Goal: Task Accomplishment & Management: Use online tool/utility

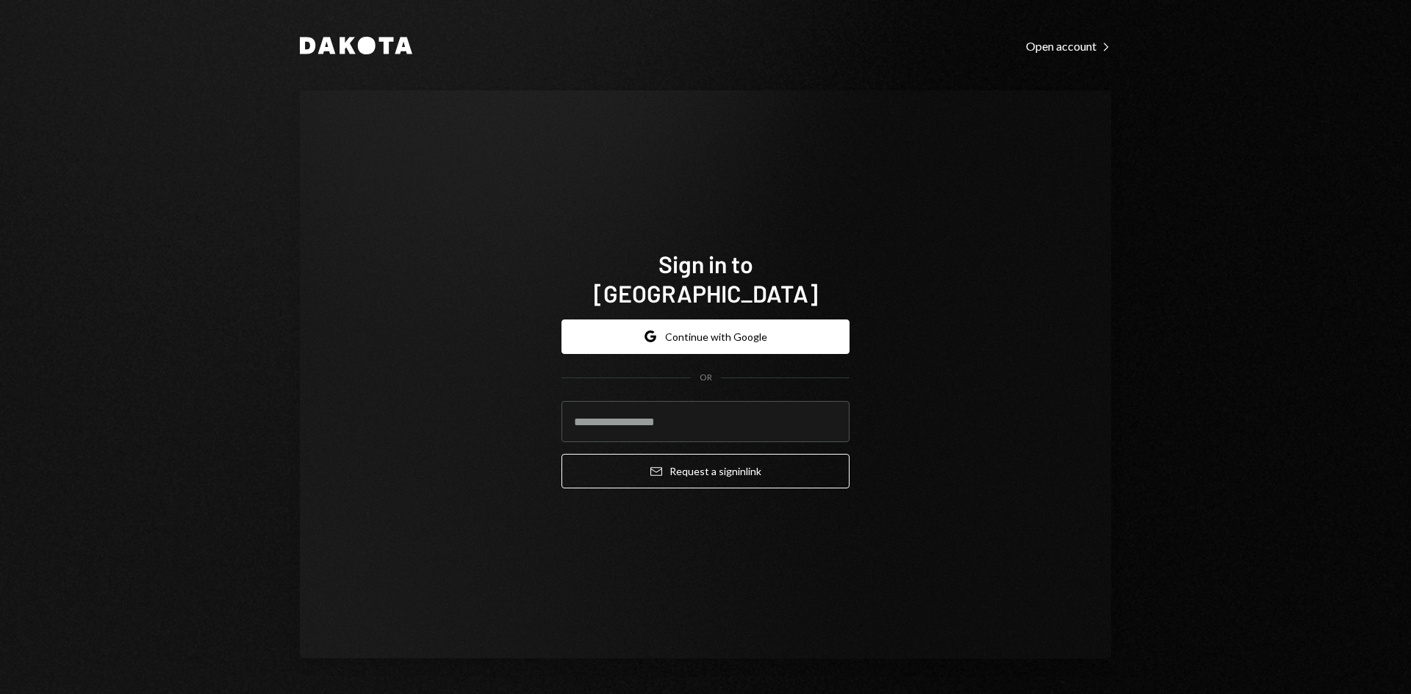
click at [0, 694] on com-1password-button at bounding box center [0, 694] width 0 height 0
click at [669, 407] on input "email" at bounding box center [705, 421] width 288 height 41
type input "**********"
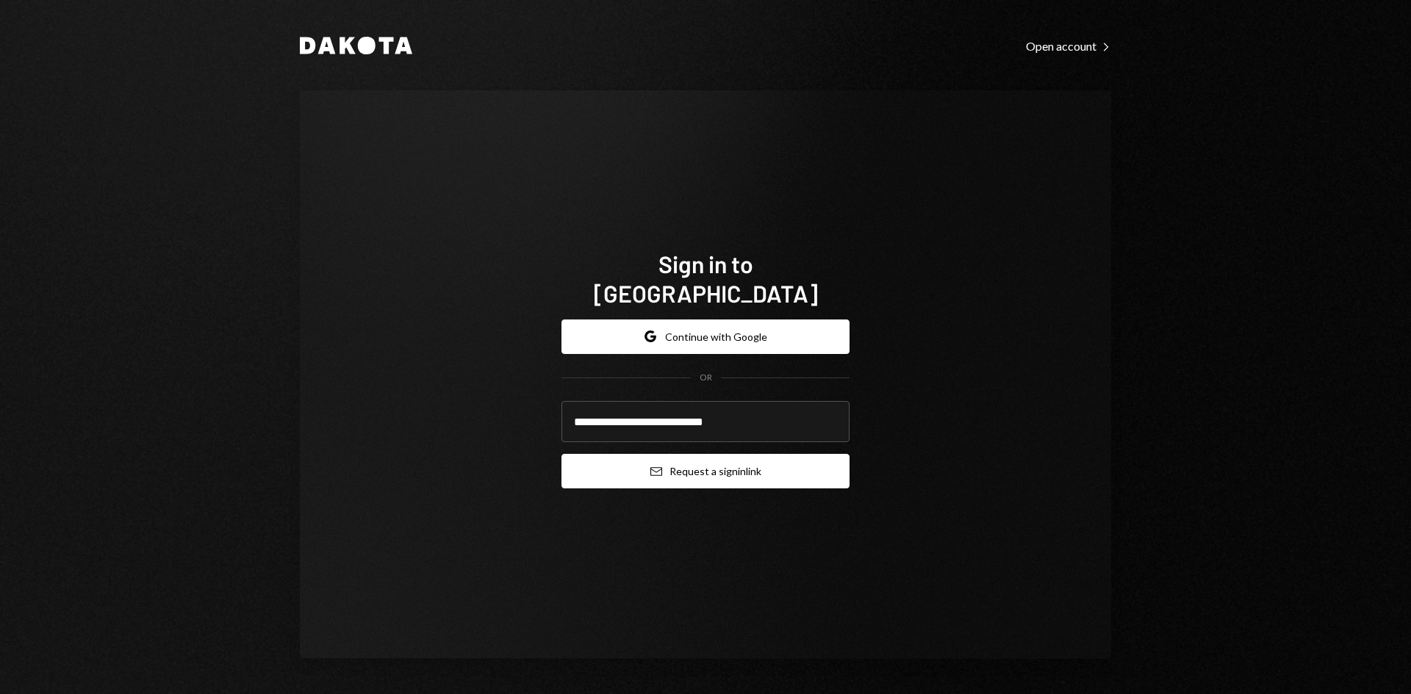
click at [699, 465] on button "Email Request a sign in link" at bounding box center [705, 471] width 288 height 35
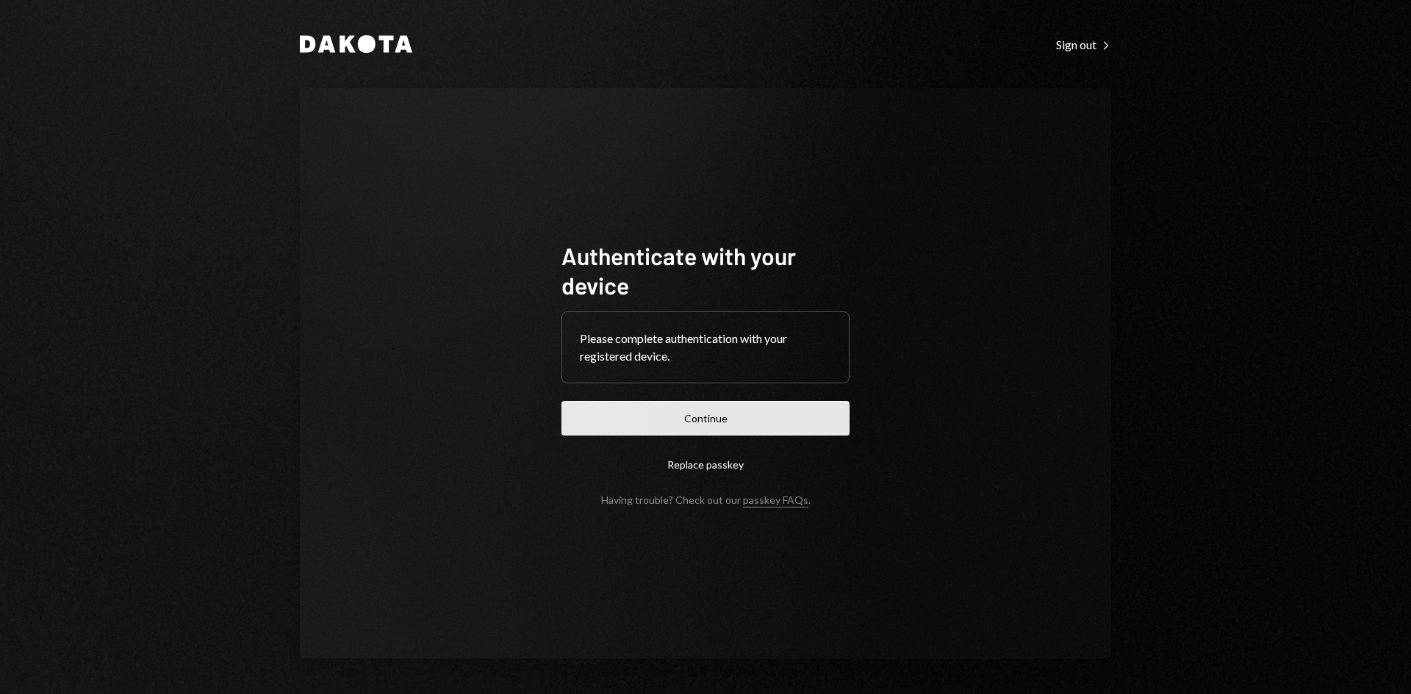
click at [739, 434] on button "Continue" at bounding box center [705, 418] width 288 height 35
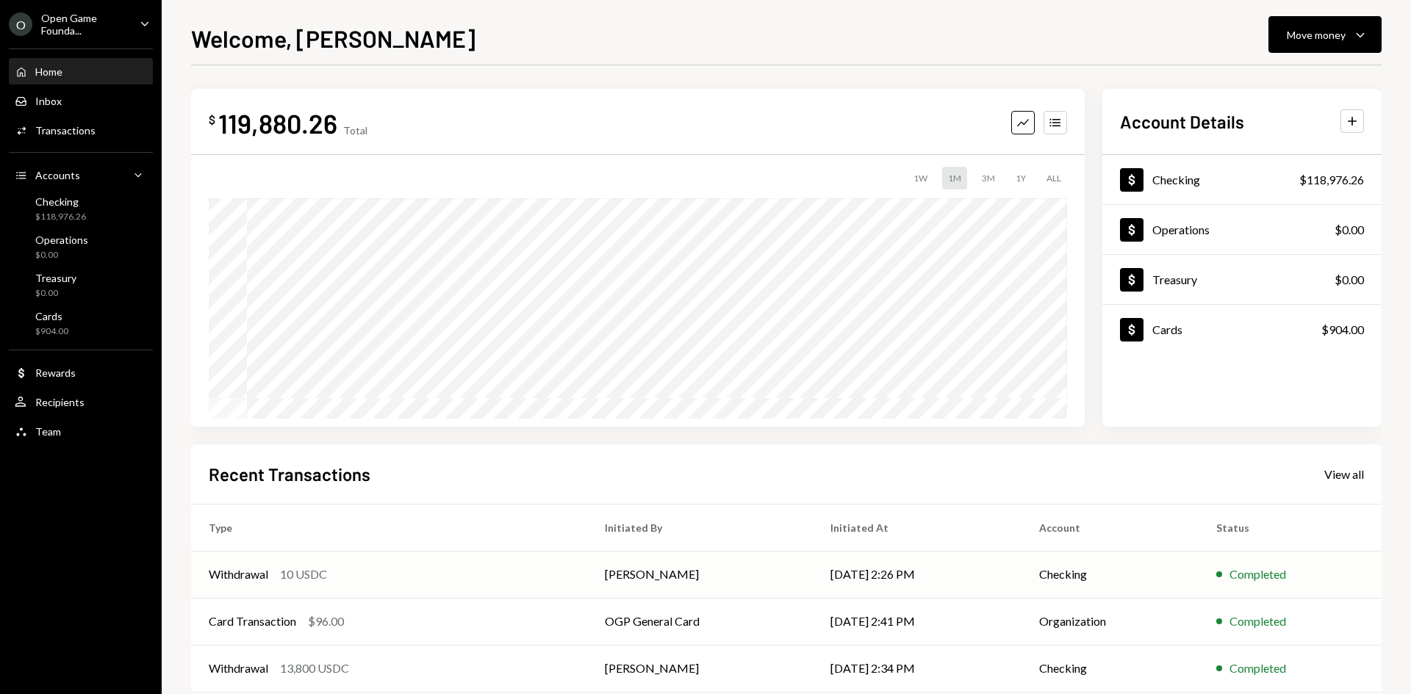
click at [401, 575] on div "Withdrawal 10 USDC" at bounding box center [389, 575] width 361 height 18
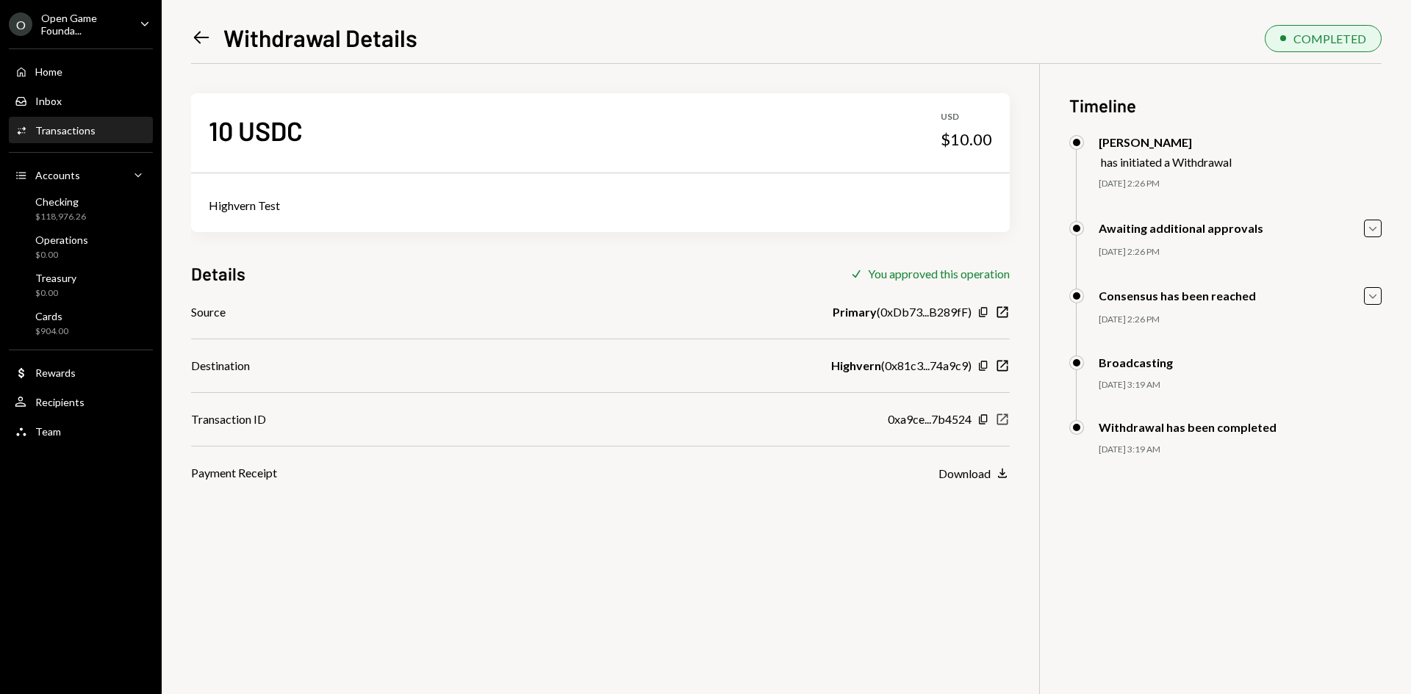
click at [999, 420] on icon "New Window" at bounding box center [1002, 419] width 15 height 15
click at [198, 41] on icon at bounding box center [201, 38] width 15 height 12
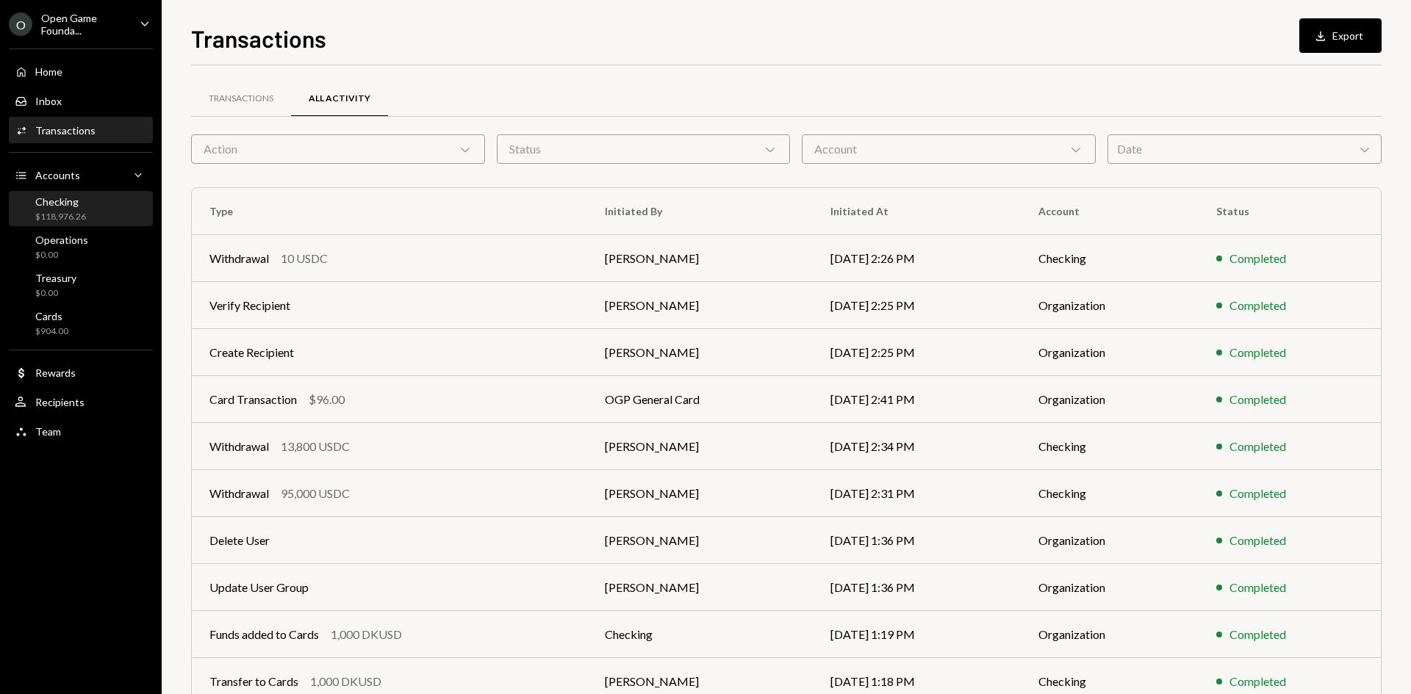
click at [107, 202] on div "Checking $118,976.26" at bounding box center [81, 209] width 132 height 28
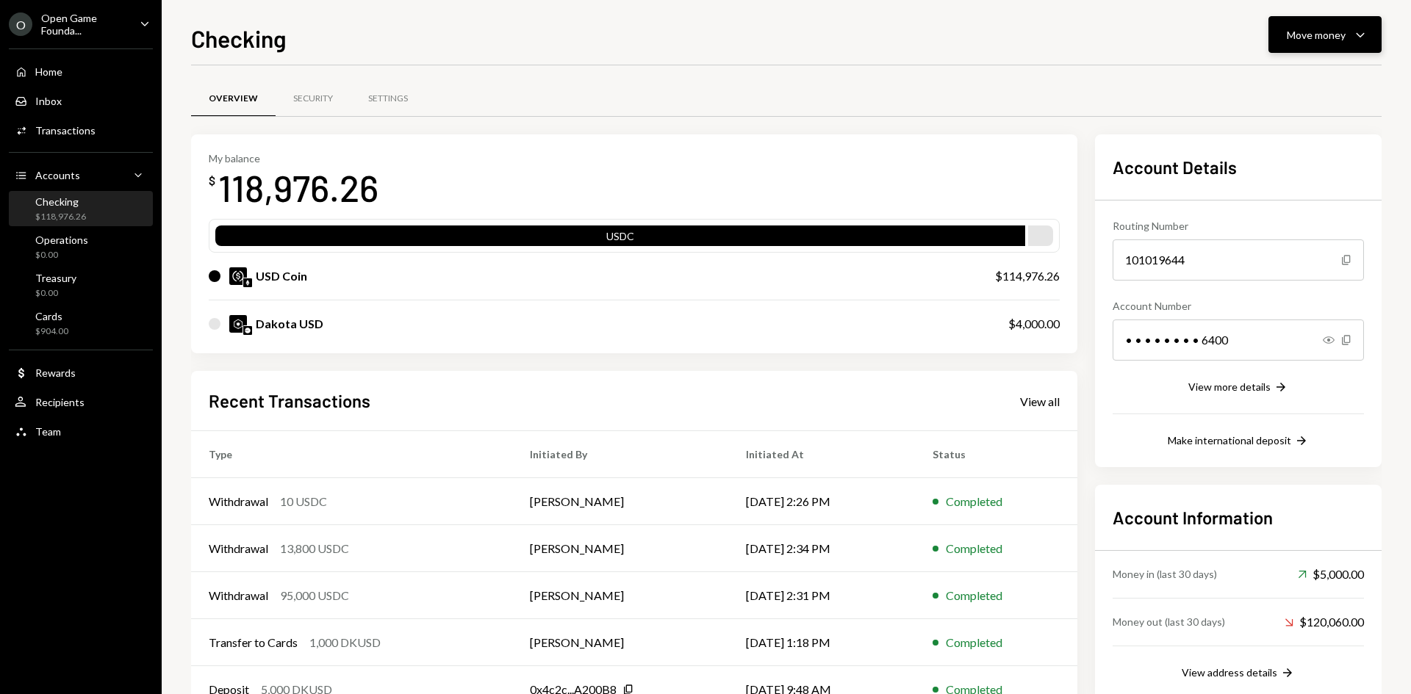
click at [1359, 35] on icon "Caret Down" at bounding box center [1360, 35] width 18 height 18
click at [1285, 82] on div "Send" at bounding box center [1312, 78] width 107 height 15
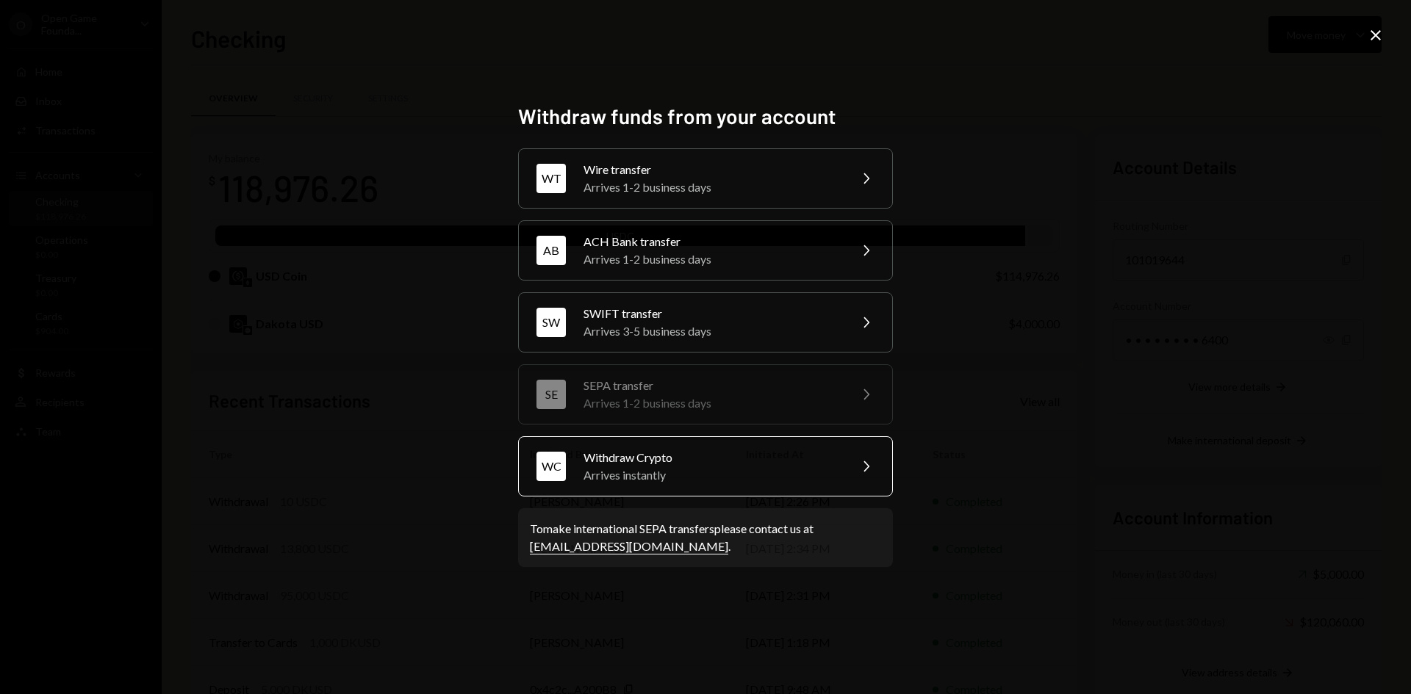
click at [641, 456] on div "Withdraw Crypto" at bounding box center [711, 458] width 256 height 18
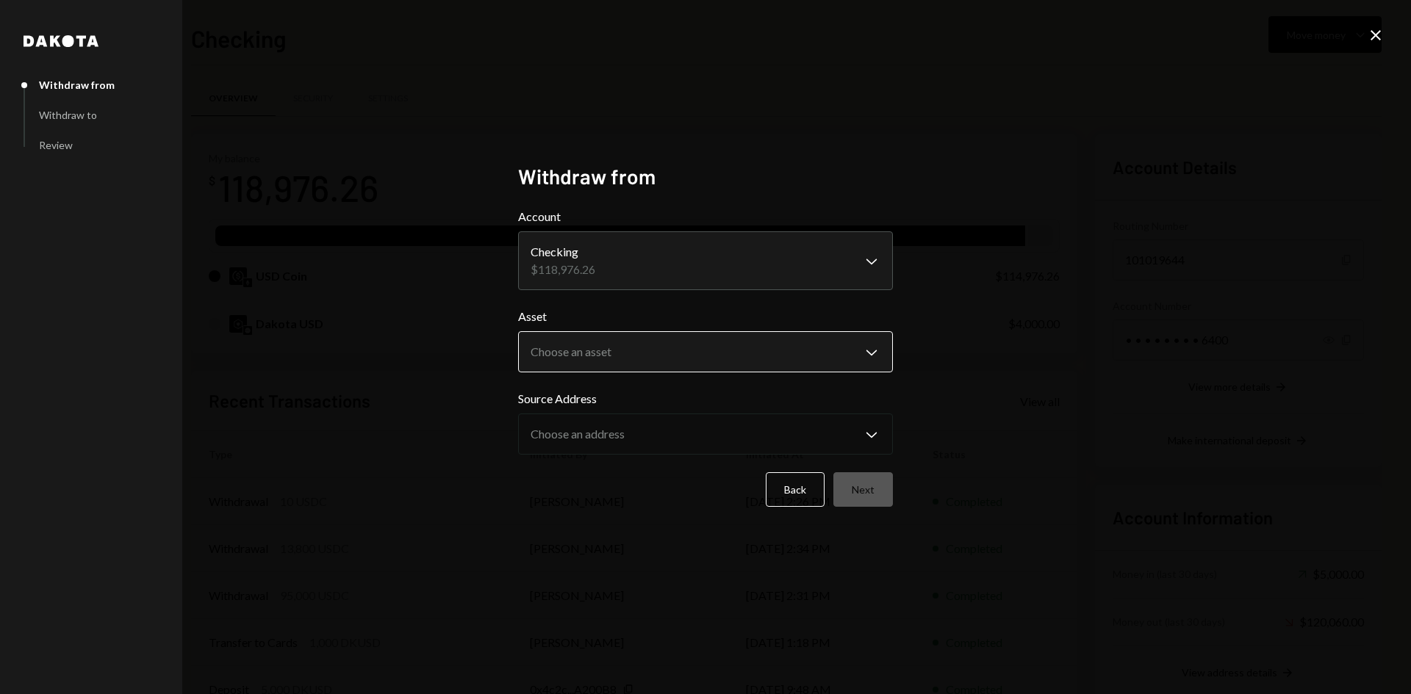
click at [649, 349] on body "O Open Game Founda... Caret Down Home Home Inbox Inbox Activities Transactions …" at bounding box center [705, 347] width 1411 height 694
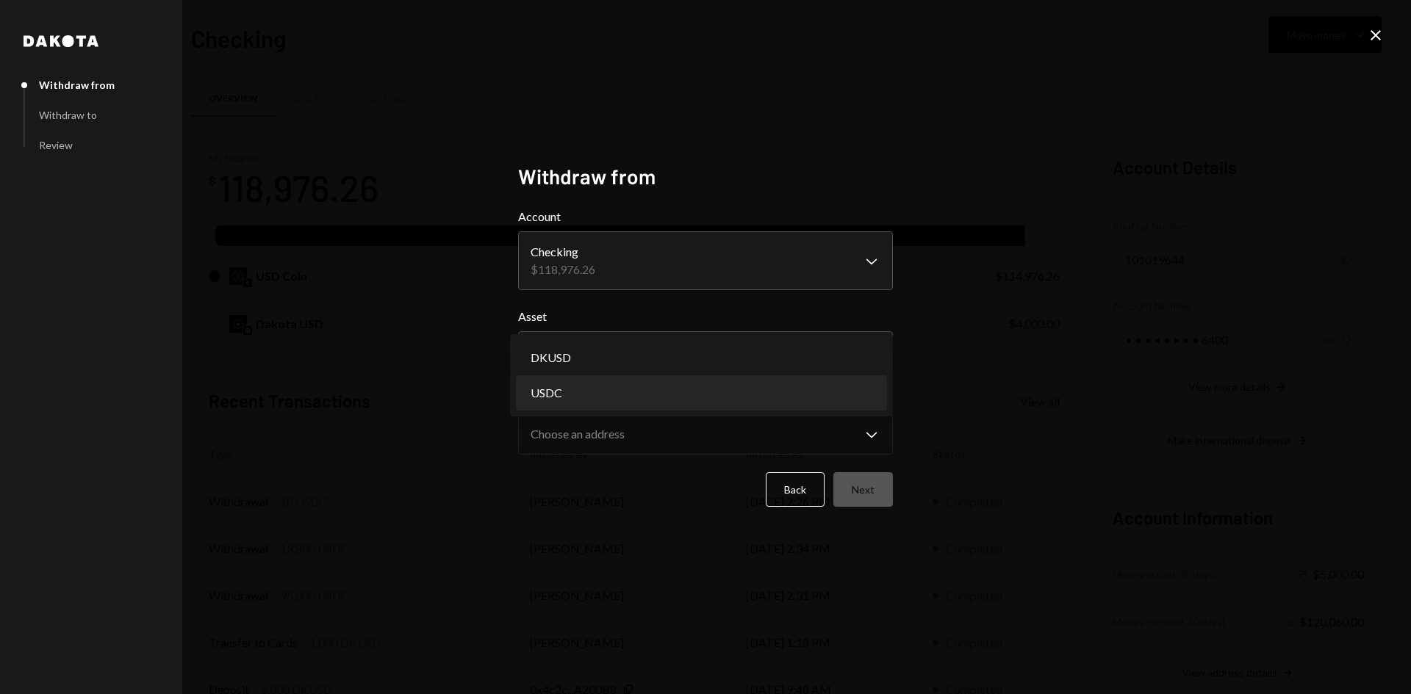
select select "****"
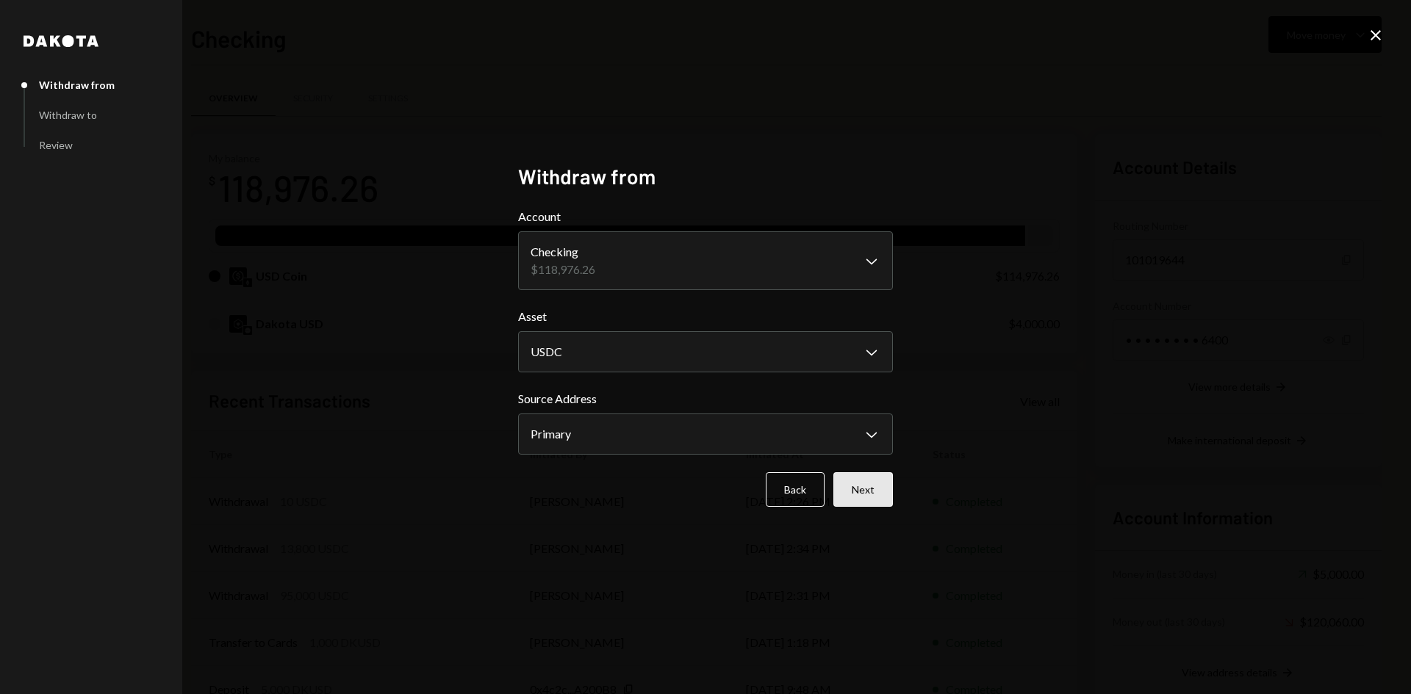
click at [855, 495] on button "Next" at bounding box center [863, 489] width 60 height 35
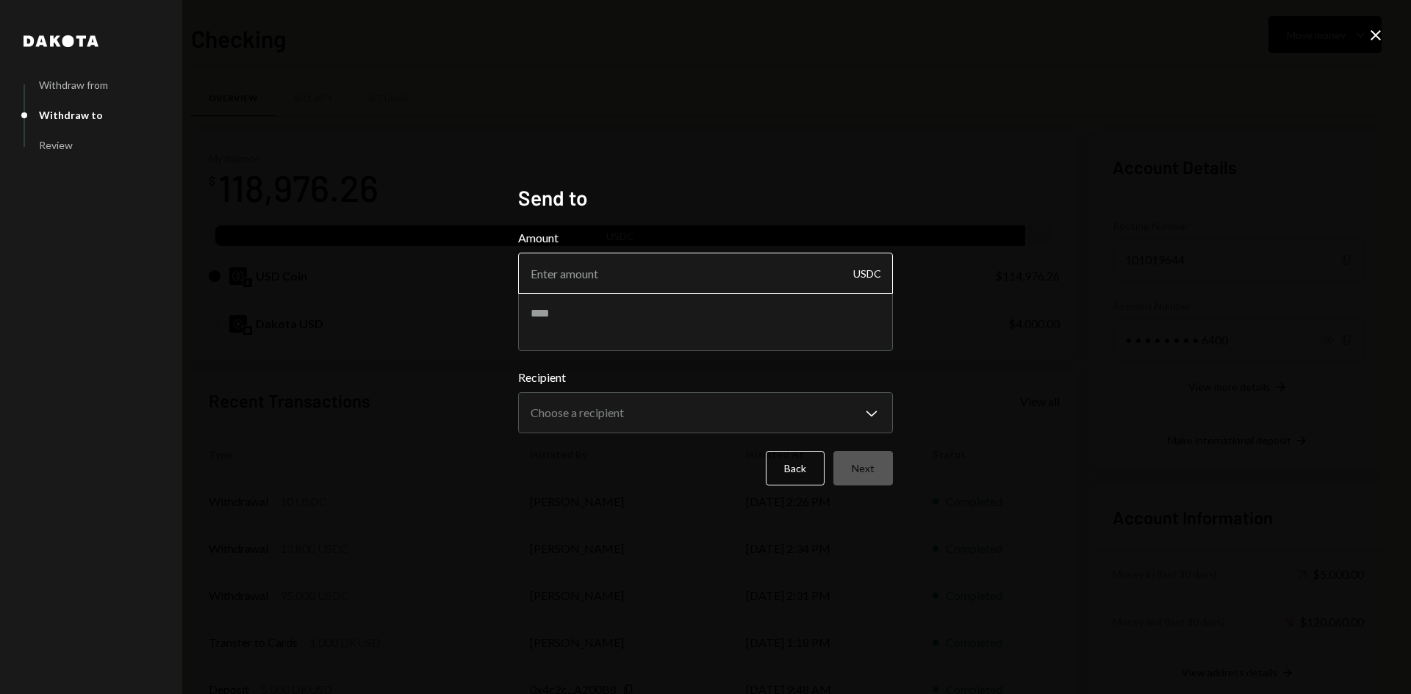
click at [664, 276] on input "Amount" at bounding box center [705, 273] width 375 height 41
type input "9521.95"
click at [689, 312] on textarea at bounding box center [705, 321] width 375 height 59
click at [722, 312] on textarea "**********" at bounding box center [705, 321] width 375 height 59
type textarea "**********"
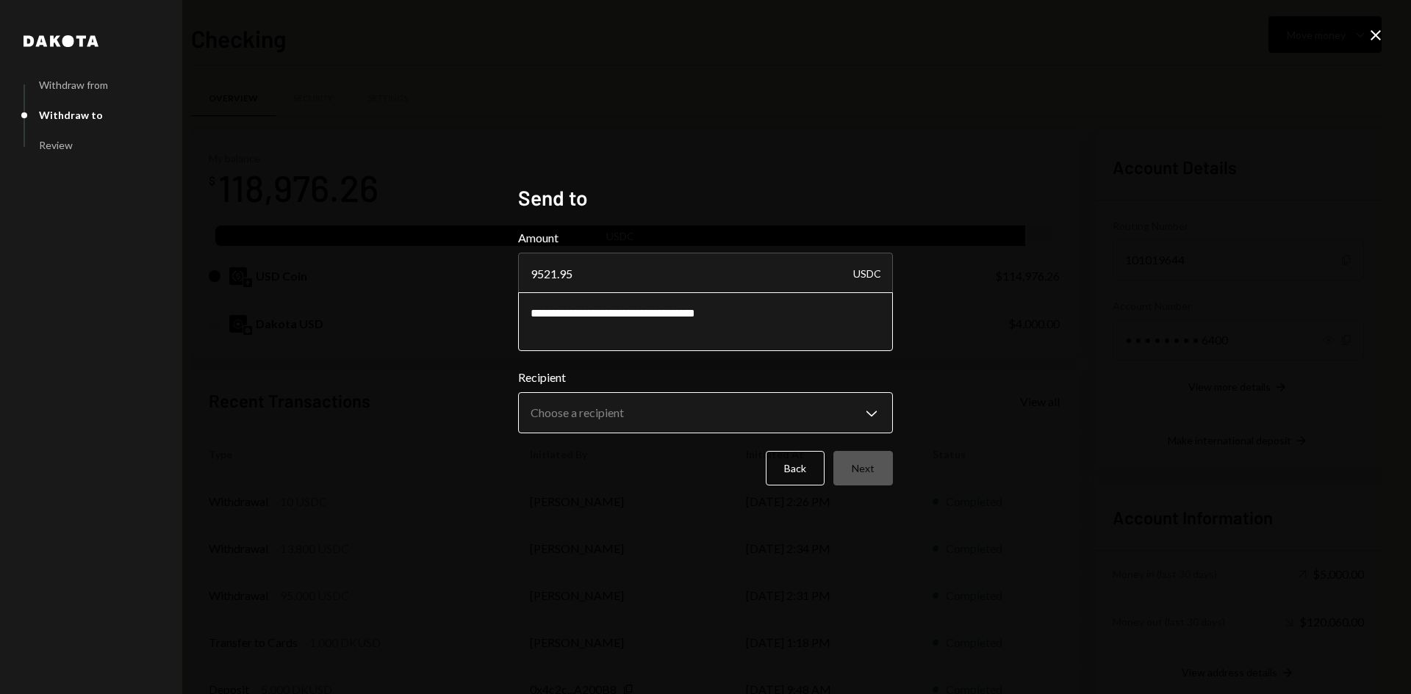
click at [757, 411] on body "O Open Game Founda... Caret Down Home Home Inbox Inbox Activities Transactions …" at bounding box center [705, 347] width 1411 height 694
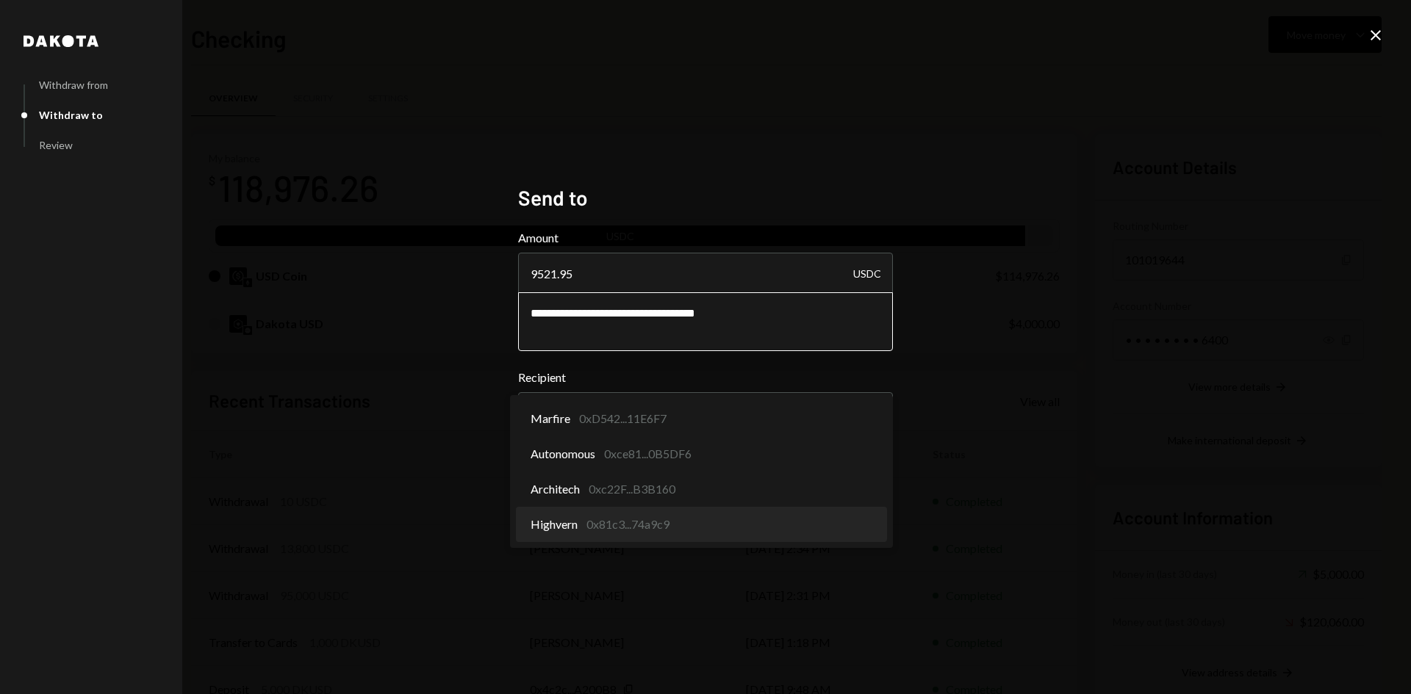
select select "**********"
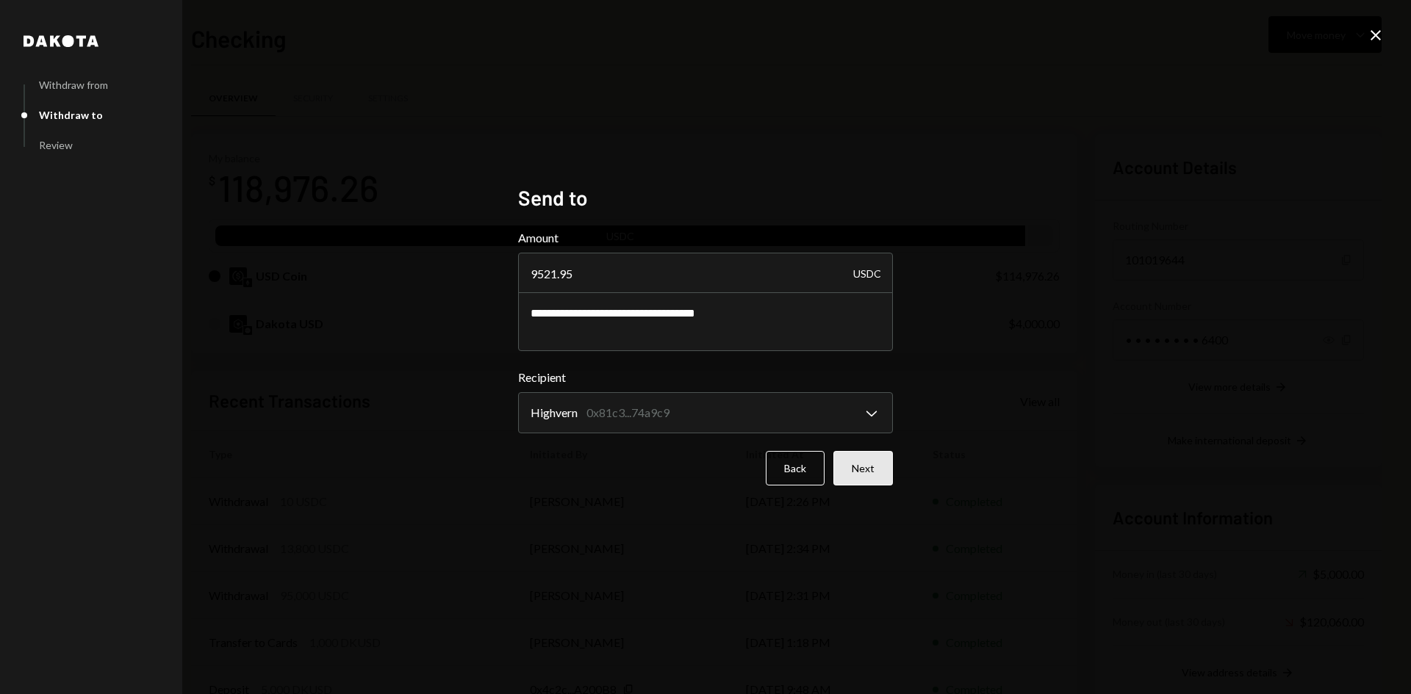
click at [864, 468] on button "Next" at bounding box center [863, 468] width 60 height 35
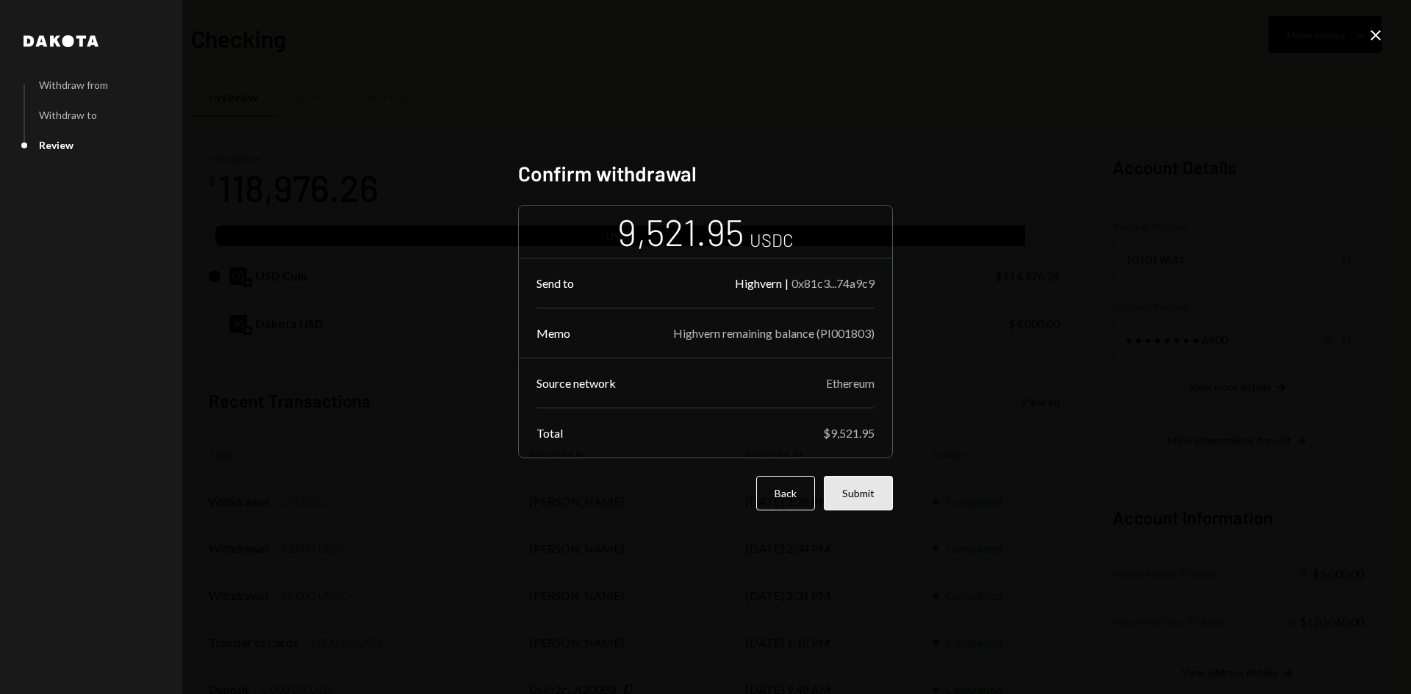
click at [863, 494] on button "Submit" at bounding box center [858, 493] width 69 height 35
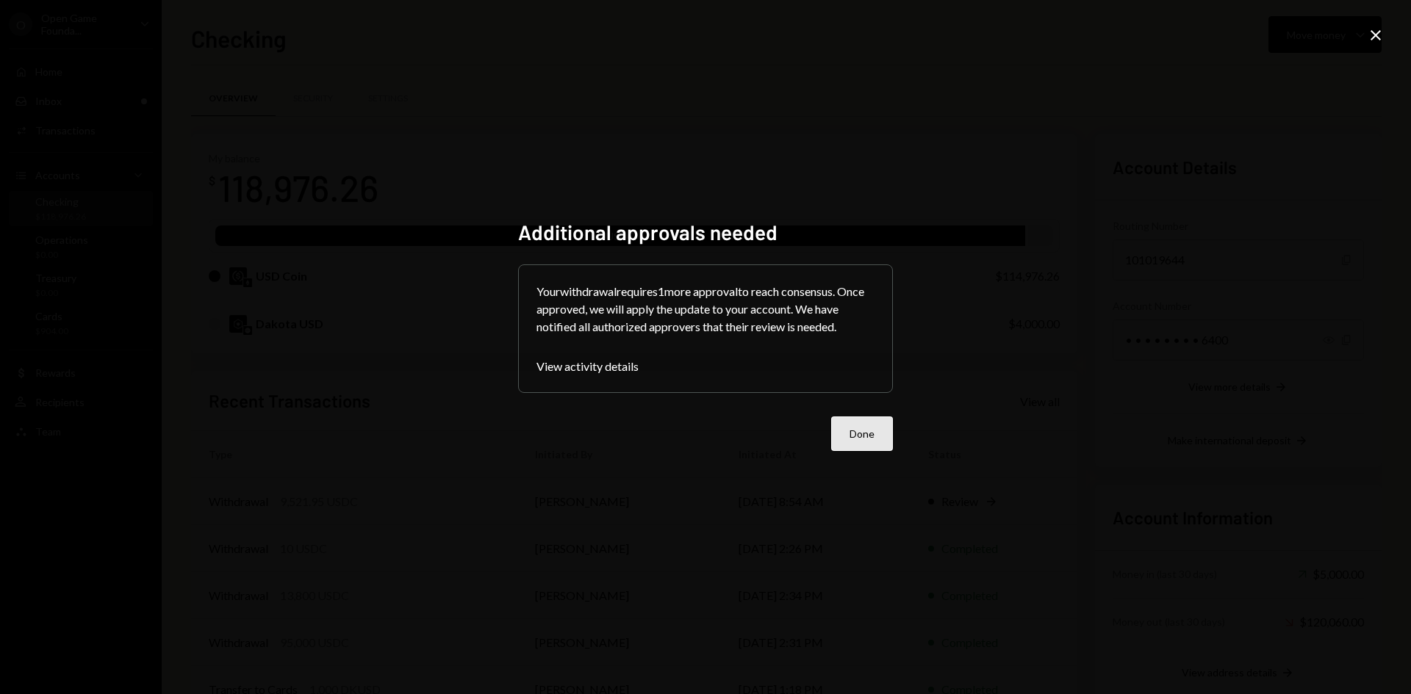
click at [891, 430] on button "Done" at bounding box center [862, 434] width 62 height 35
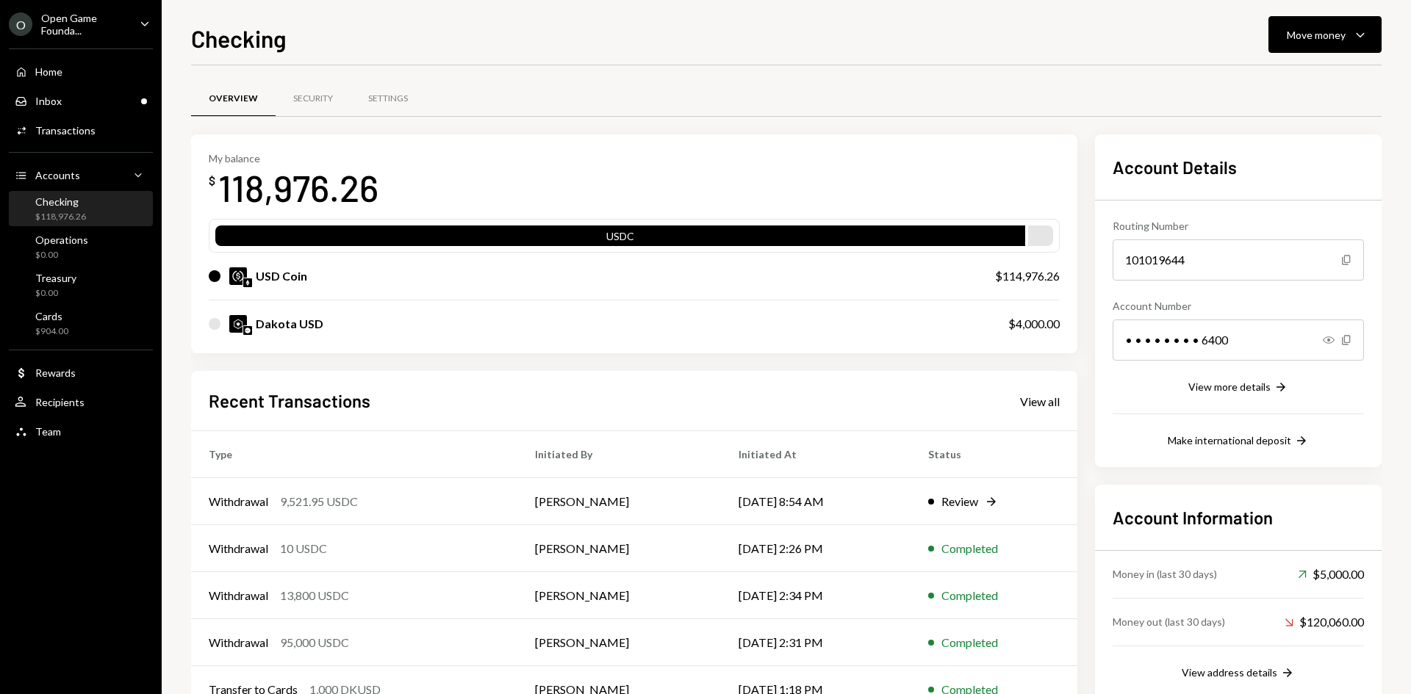
click at [105, 24] on div "Open Game Founda..." at bounding box center [84, 24] width 87 height 25
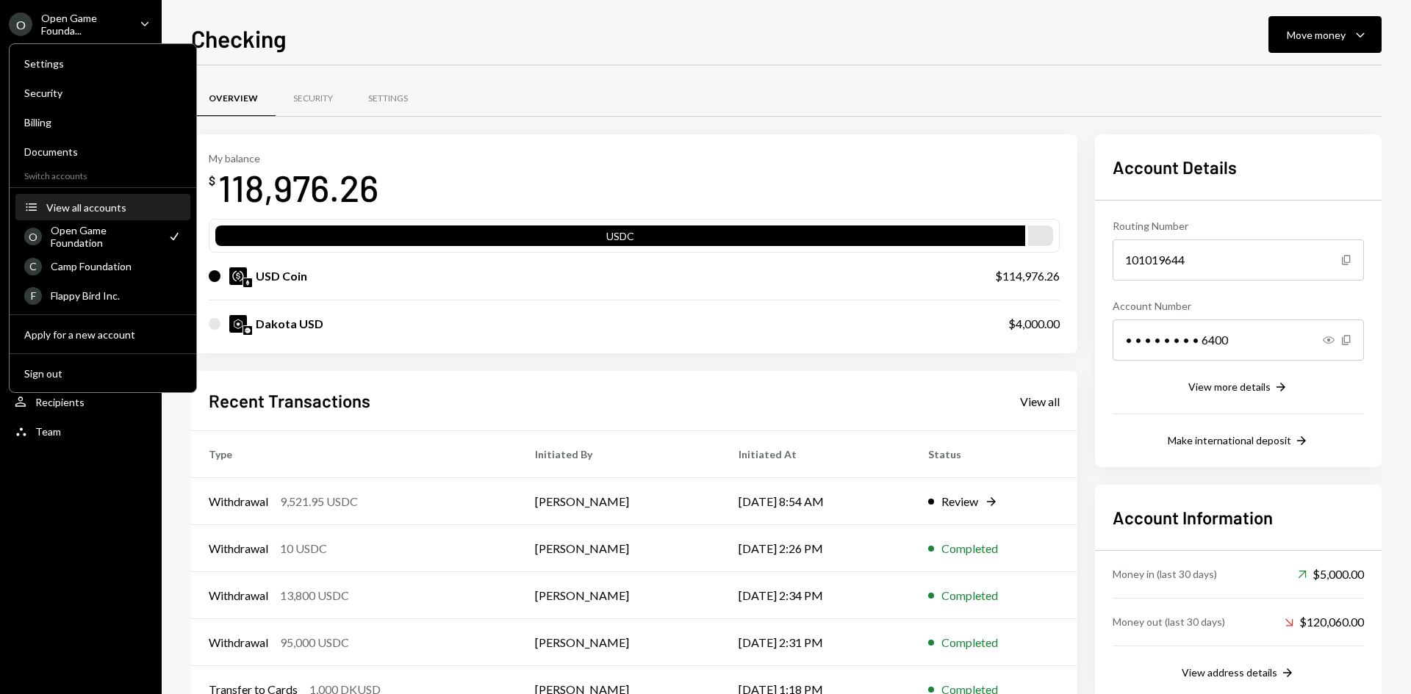
click at [86, 210] on div "View all accounts" at bounding box center [113, 207] width 135 height 12
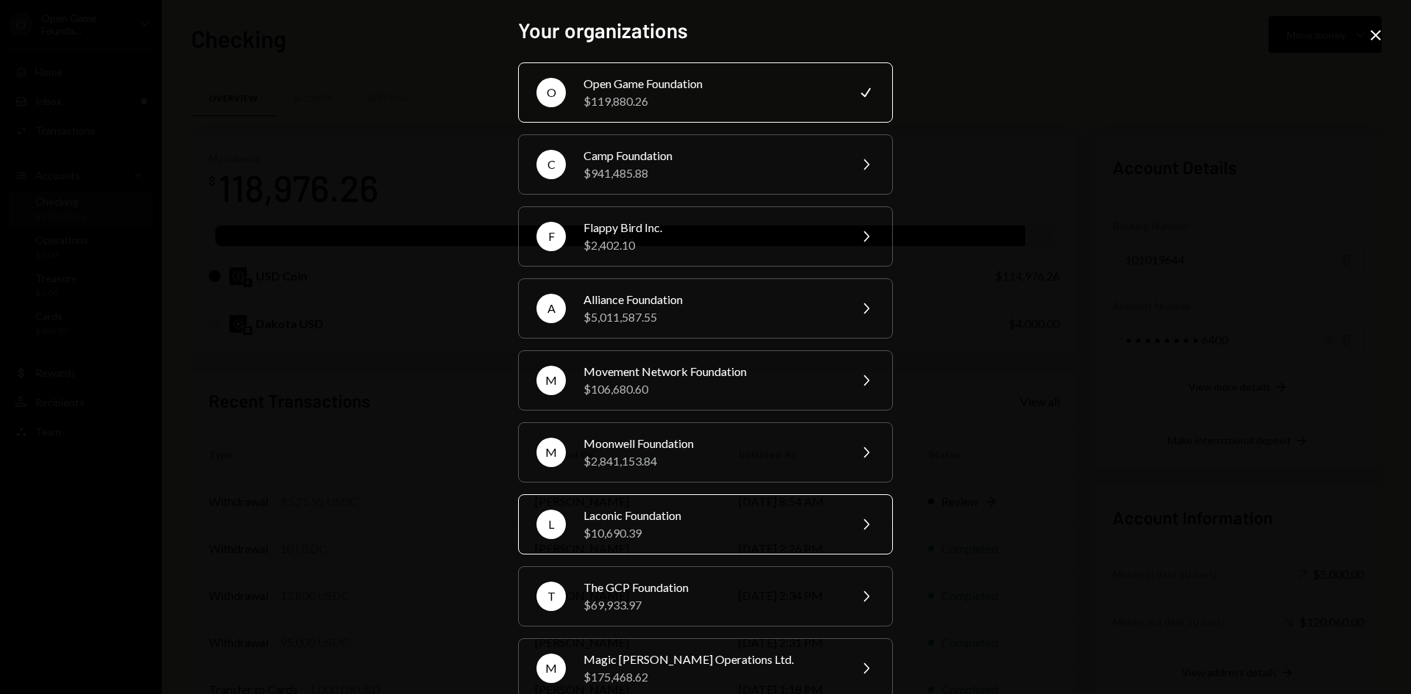
click at [680, 519] on div "Laconic Foundation" at bounding box center [711, 516] width 256 height 18
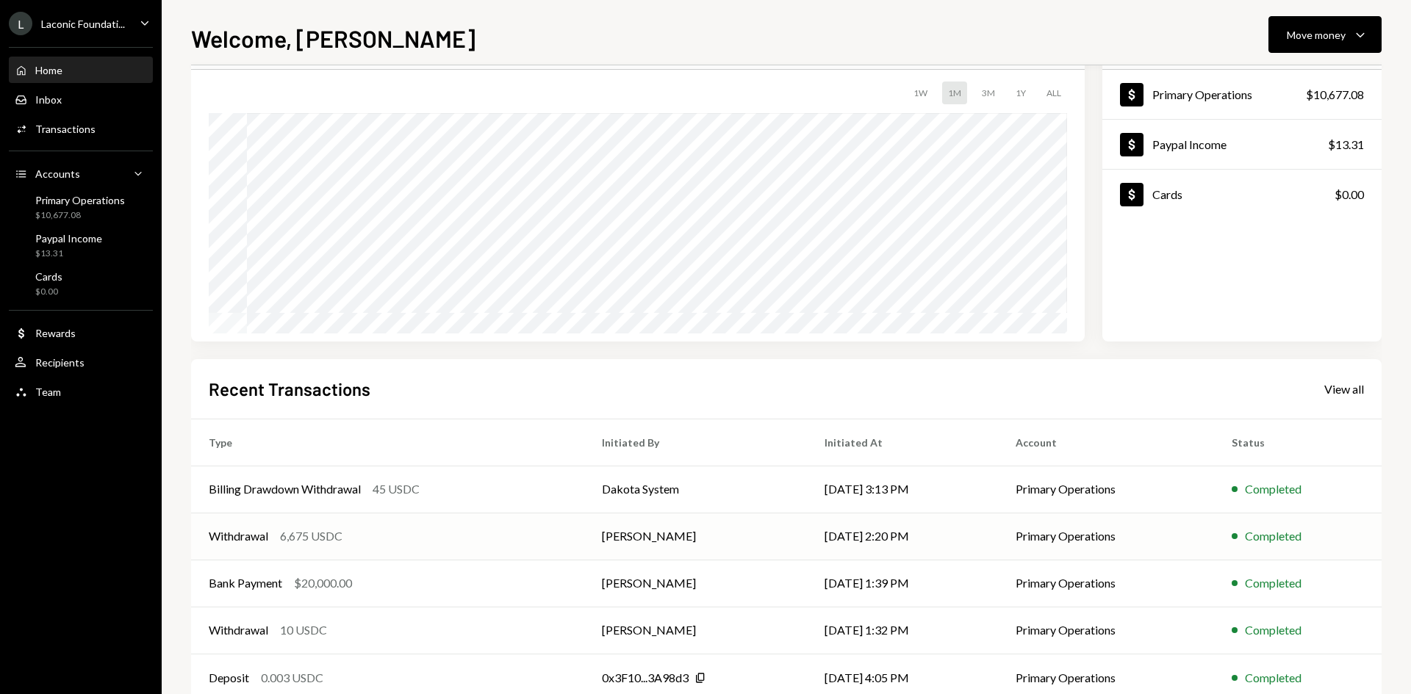
scroll to position [121, 0]
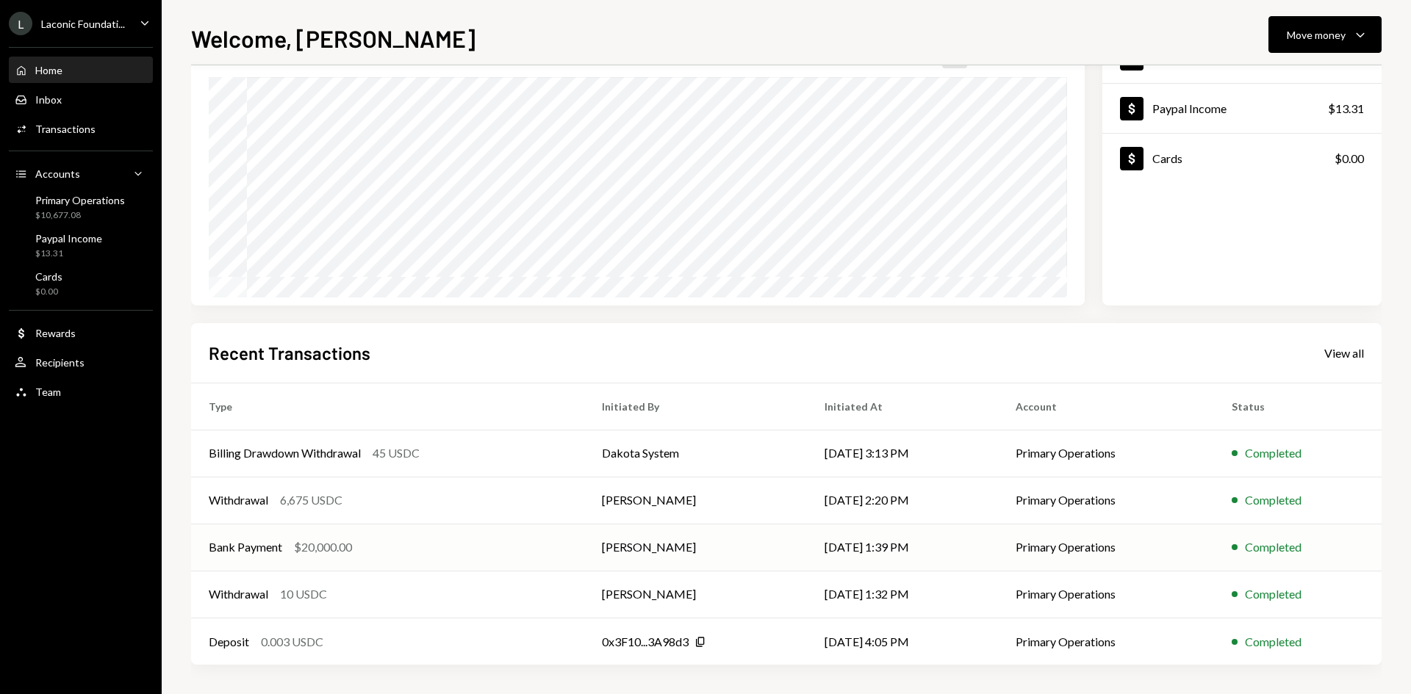
click at [450, 547] on div "Bank Payment $20,000.00" at bounding box center [388, 548] width 358 height 18
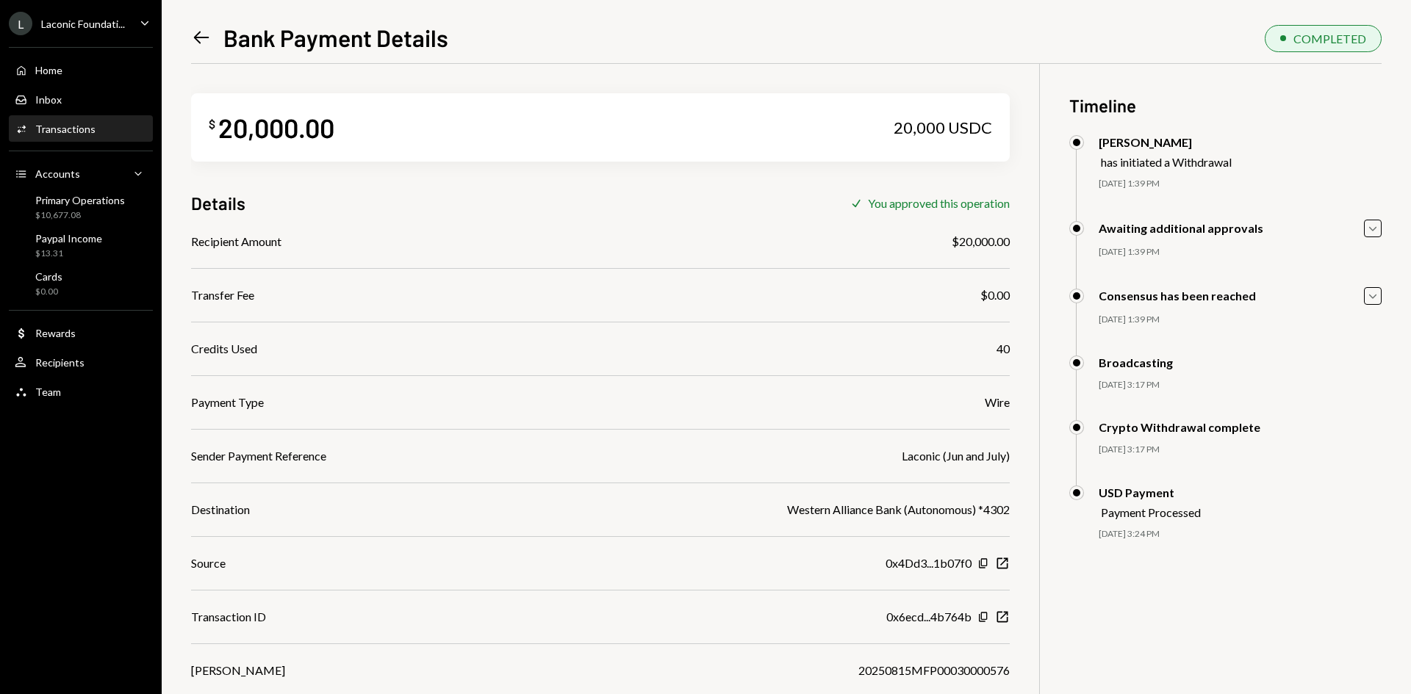
click at [203, 37] on icon "Left Arrow" at bounding box center [201, 37] width 21 height 21
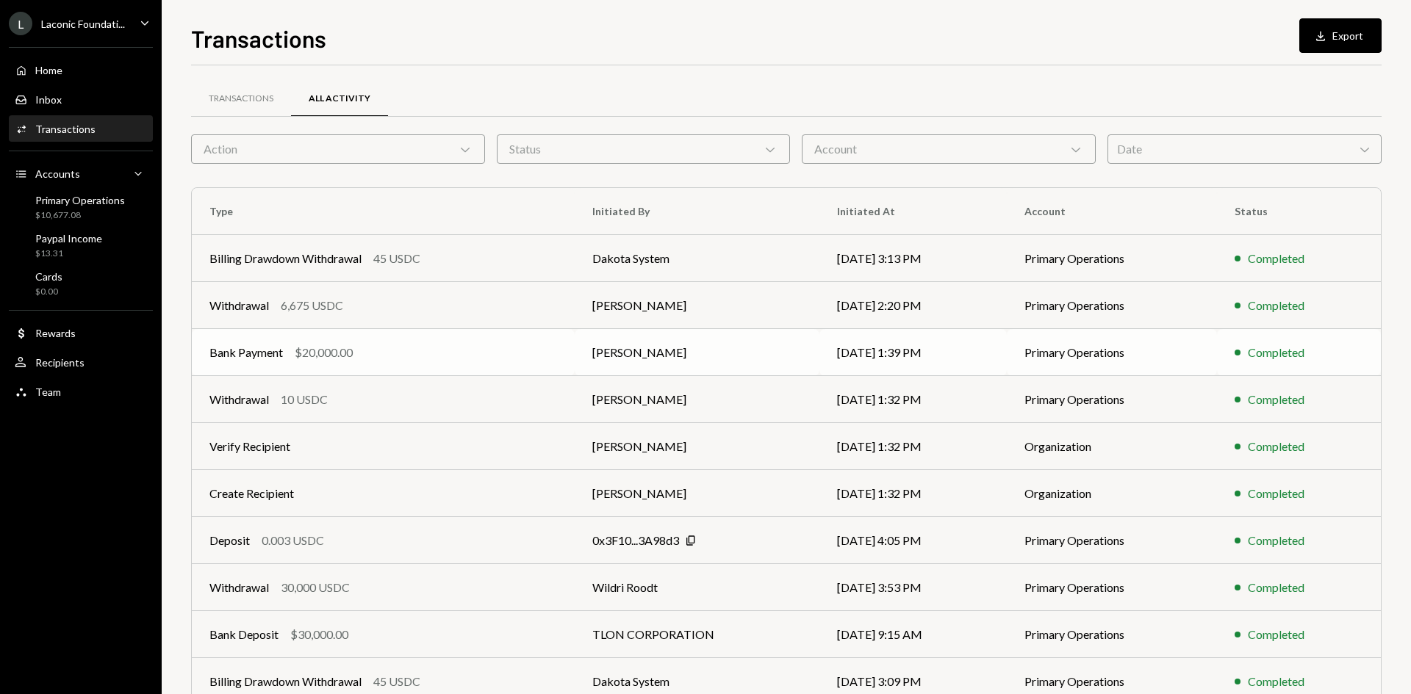
click at [350, 350] on div "$20,000.00" at bounding box center [324, 353] width 58 height 18
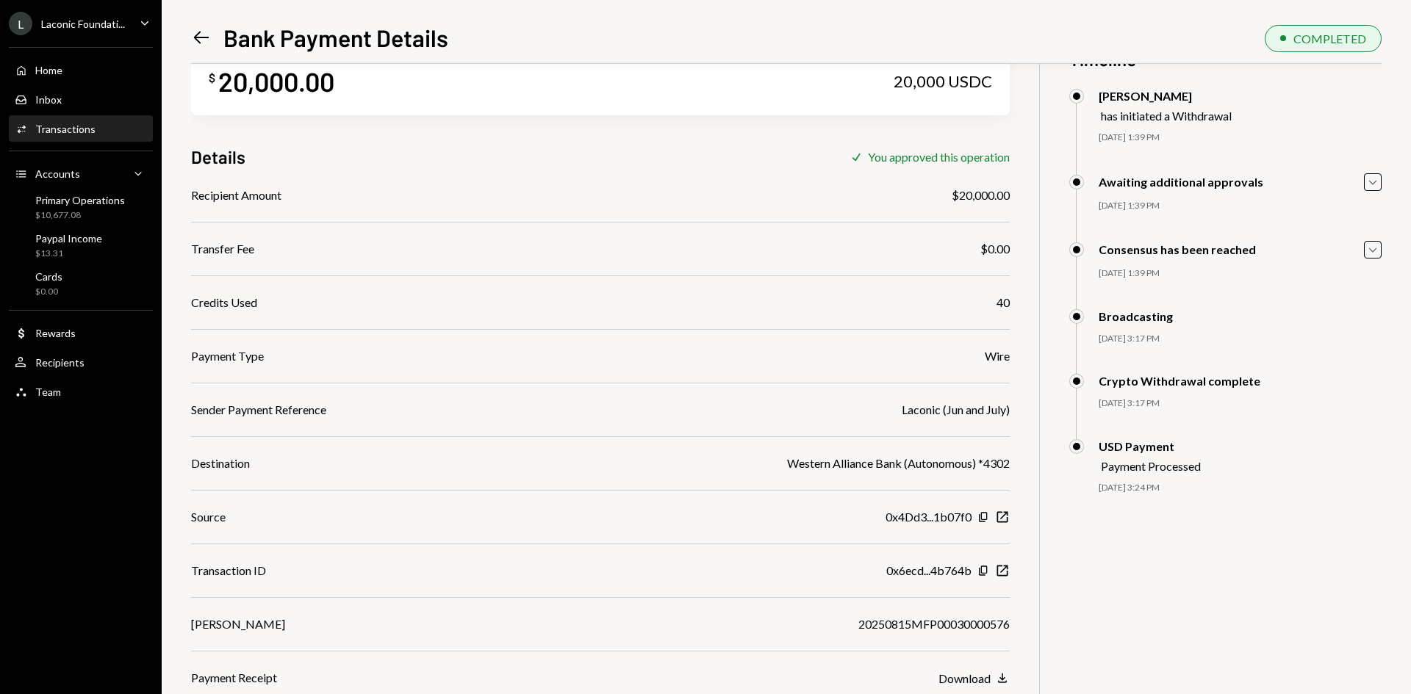
scroll to position [64, 0]
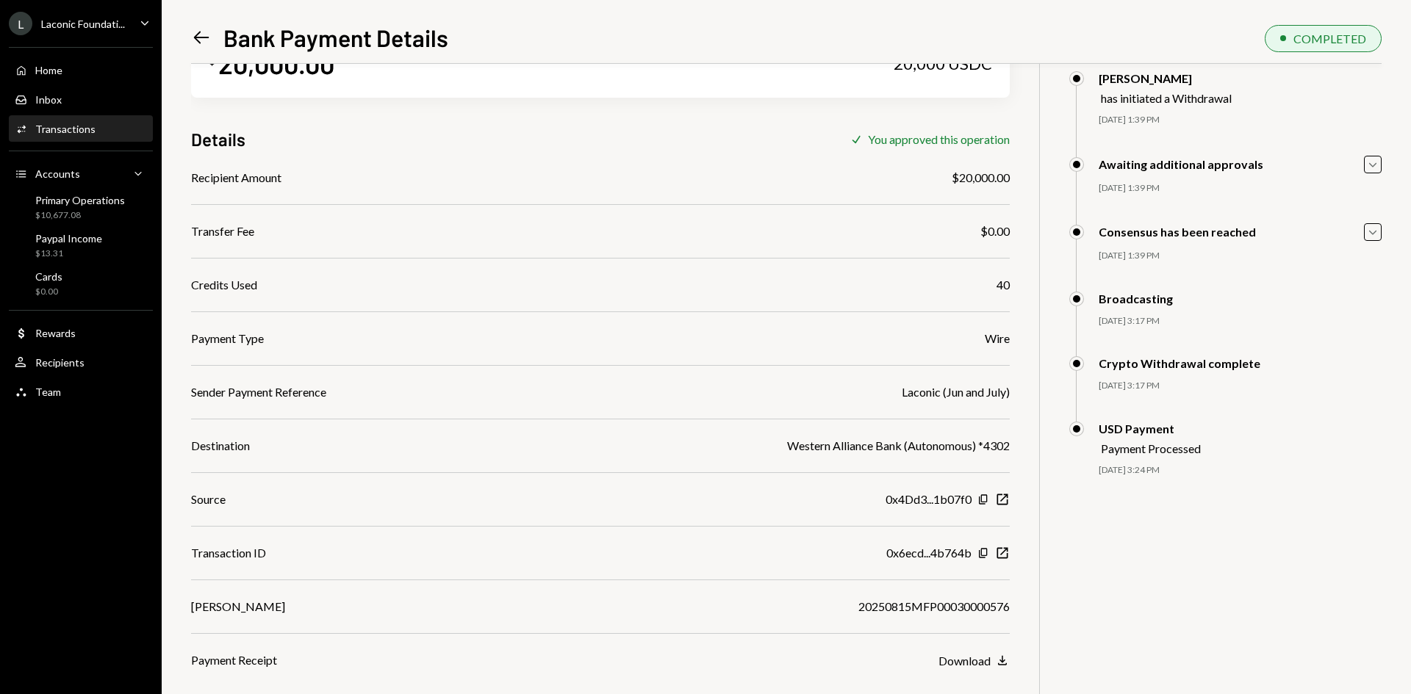
click at [197, 38] on icon at bounding box center [201, 38] width 15 height 12
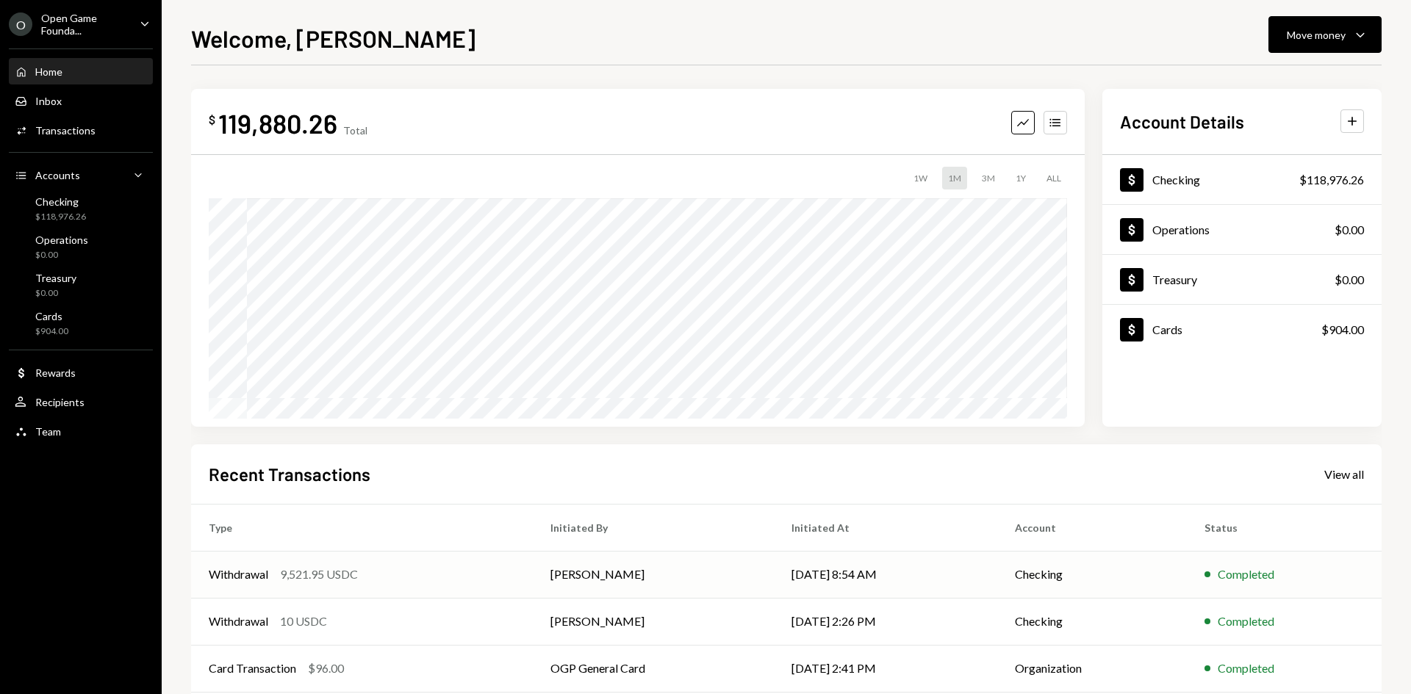
click at [332, 576] on div "9,521.95 USDC" at bounding box center [319, 575] width 78 height 18
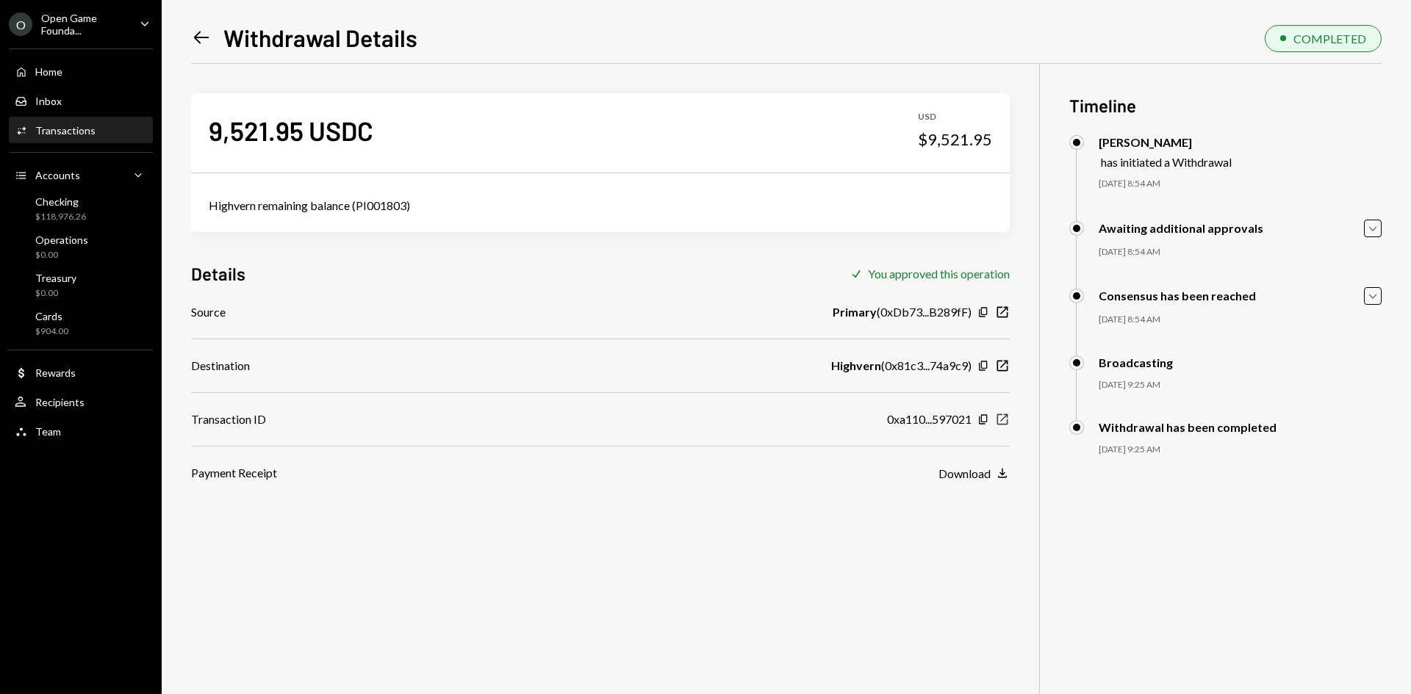
click at [1004, 417] on icon "button" at bounding box center [1002, 419] width 11 height 11
